Goal: Communication & Community: Answer question/provide support

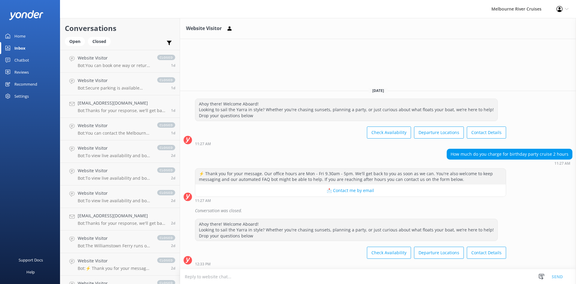
scroll to position [420, 0]
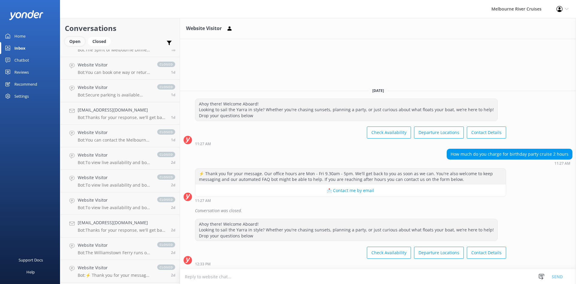
click at [74, 44] on div "Open" at bounding box center [75, 41] width 20 height 9
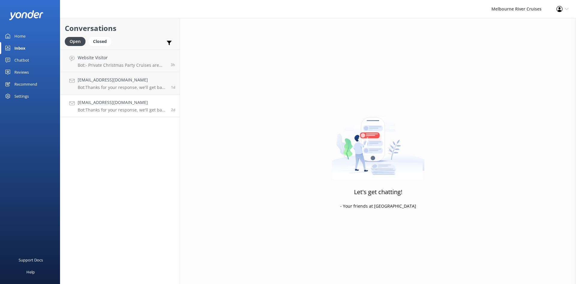
click at [109, 98] on link "[EMAIL_ADDRESS][DOMAIN_NAME] Bot: Thanks for your response, we'll get back to y…" at bounding box center [119, 106] width 119 height 23
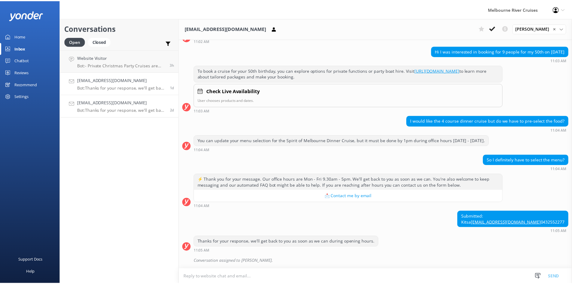
scroll to position [71, 0]
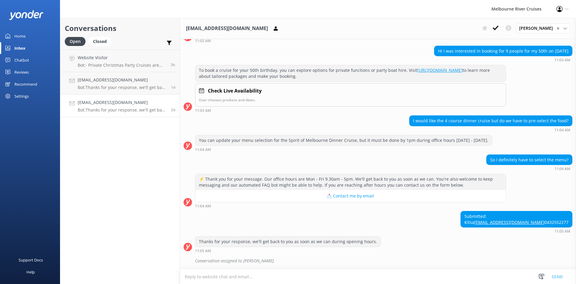
drag, startPoint x: 97, startPoint y: 115, endPoint x: 101, endPoint y: 103, distance: 12.6
click at [98, 115] on link "[EMAIL_ADDRESS][DOMAIN_NAME] Bot: Thanks for your response, we'll get back to y…" at bounding box center [119, 106] width 119 height 23
click at [106, 108] on p "Bot: Thanks for your response, we'll get back to you as soon as we can during o…" at bounding box center [122, 109] width 89 height 5
click at [109, 62] on div "Website Visitor Bot: - Private Christmas Party Cruises are available for groups…" at bounding box center [122, 60] width 89 height 13
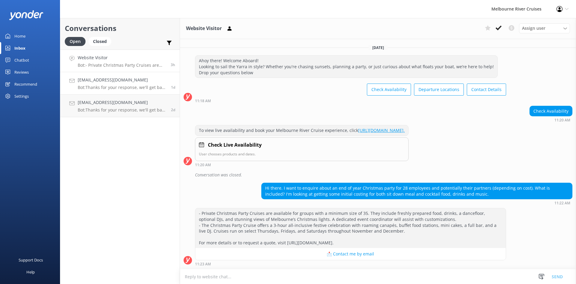
click at [108, 83] on h4 "[EMAIL_ADDRESS][DOMAIN_NAME]" at bounding box center [122, 80] width 89 height 7
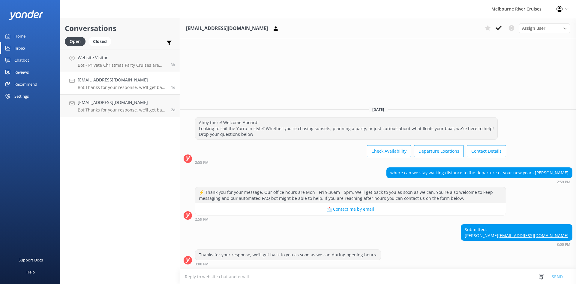
click at [18, 38] on div "Home" at bounding box center [19, 36] width 11 height 12
